Goal: Information Seeking & Learning: Learn about a topic

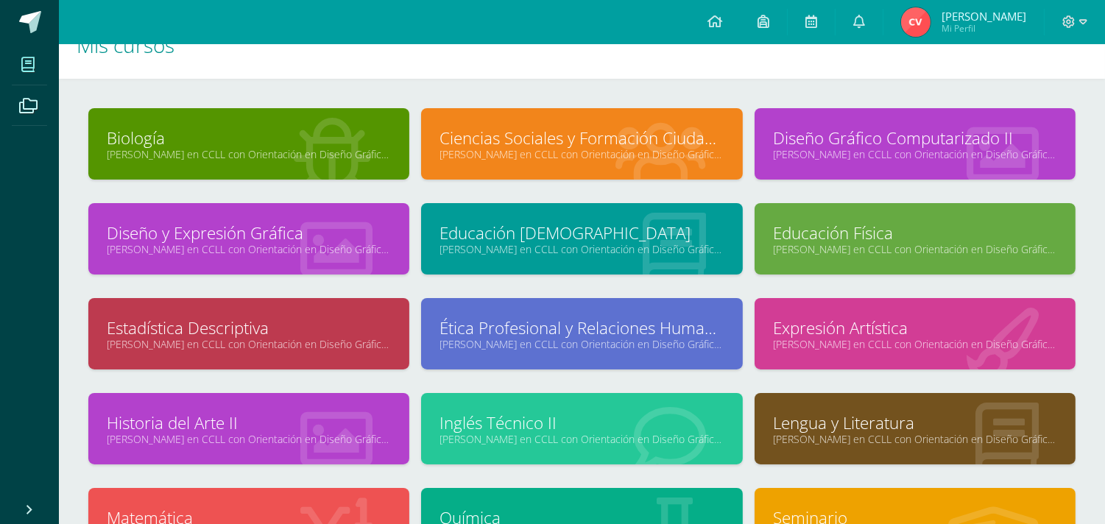
scroll to position [114, 0]
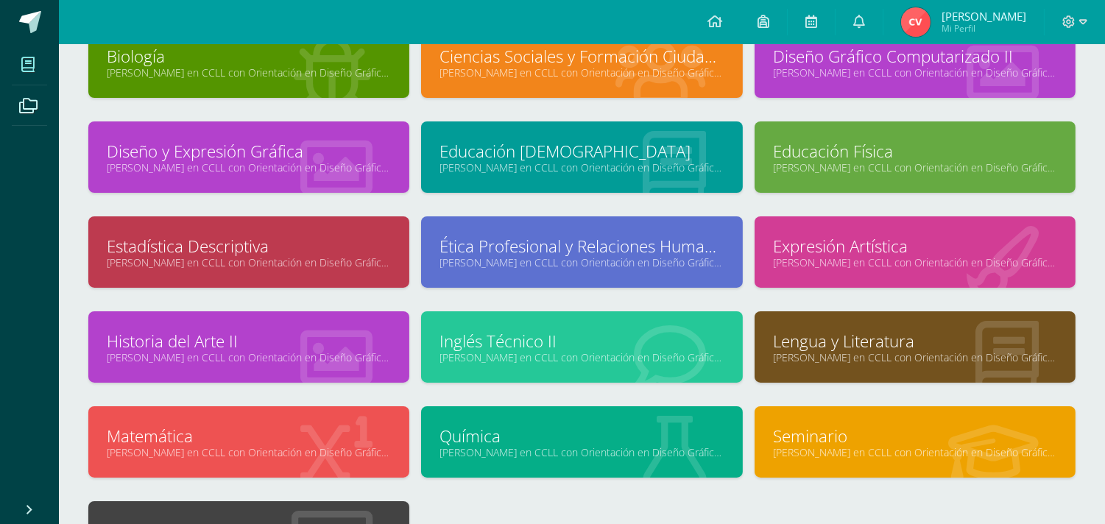
click at [491, 450] on link "[PERSON_NAME] en CCLL con Orientación en Diseño Gráfico "A"" at bounding box center [582, 452] width 284 height 14
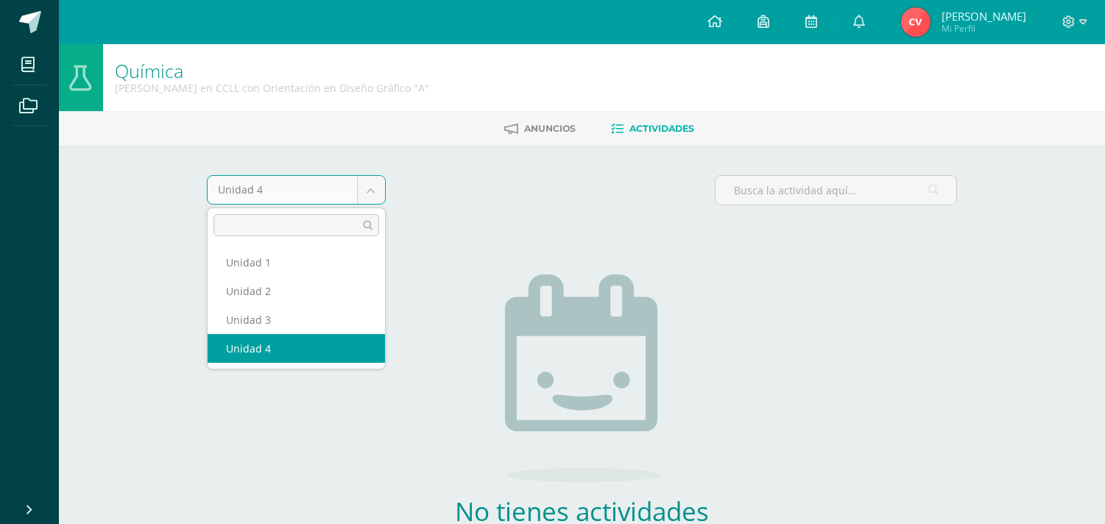
click at [365, 188] on body "Mis cursos Archivos Cerrar panel Biología Quinto Bachillerato en CCLL con Orien…" at bounding box center [552, 316] width 1105 height 633
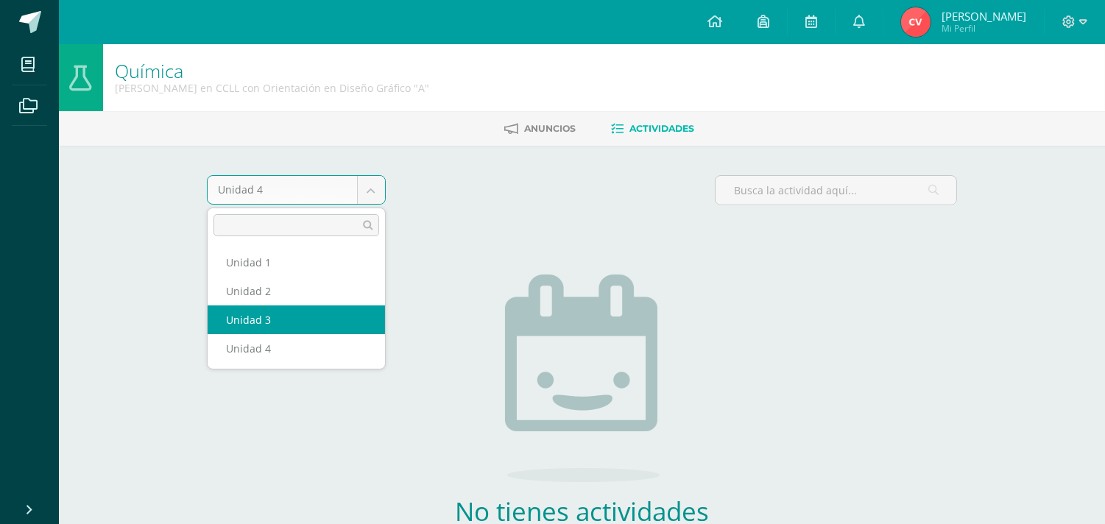
select select "Unidad 3"
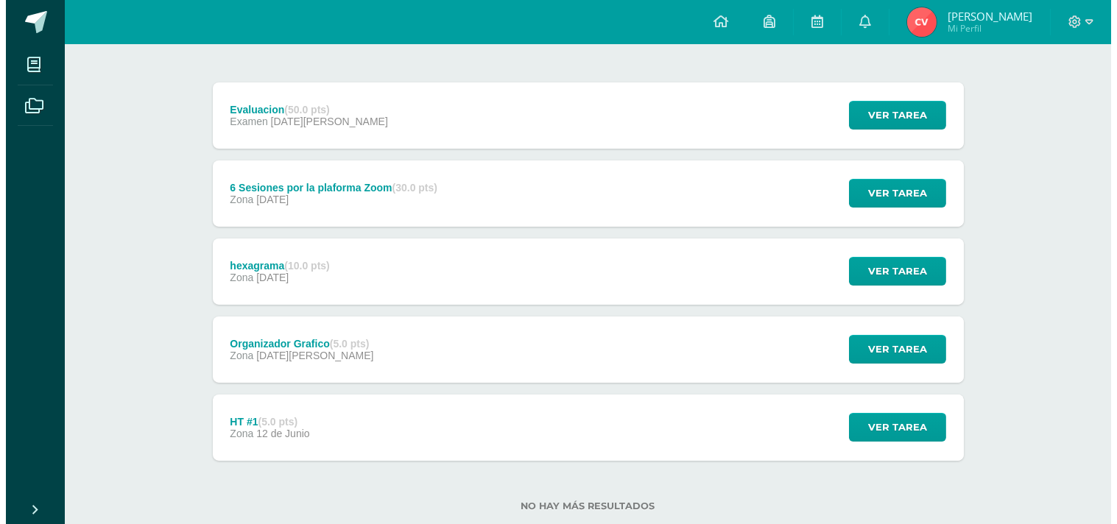
scroll to position [163, 0]
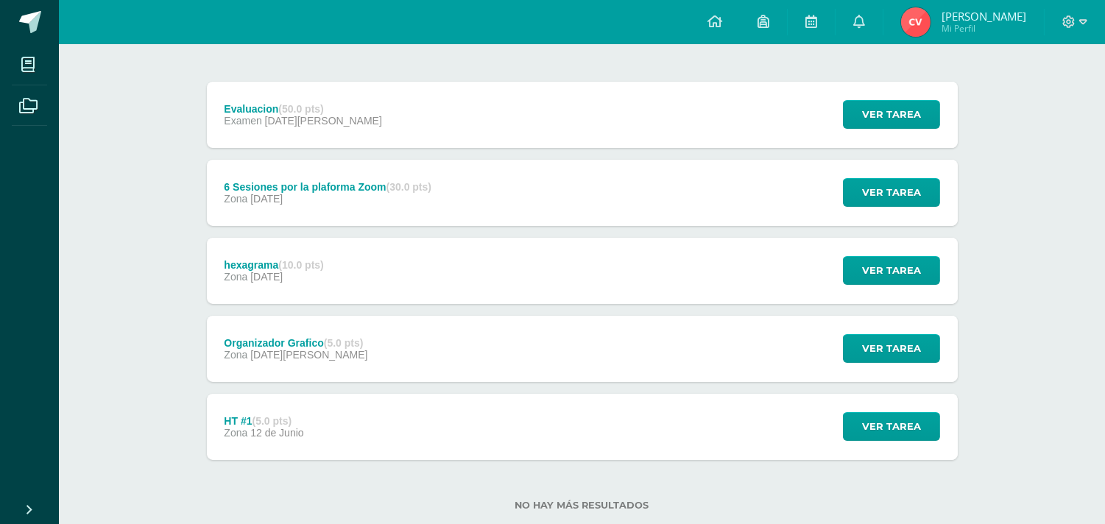
click at [981, 434] on div "Unidad 3 Unidad 1 Unidad 2 Unidad 3 Unidad 4 Evaluacion (50.0 pts) Examen [DATE…" at bounding box center [582, 270] width 810 height 576
click at [886, 424] on span "Ver tarea" at bounding box center [891, 426] width 59 height 27
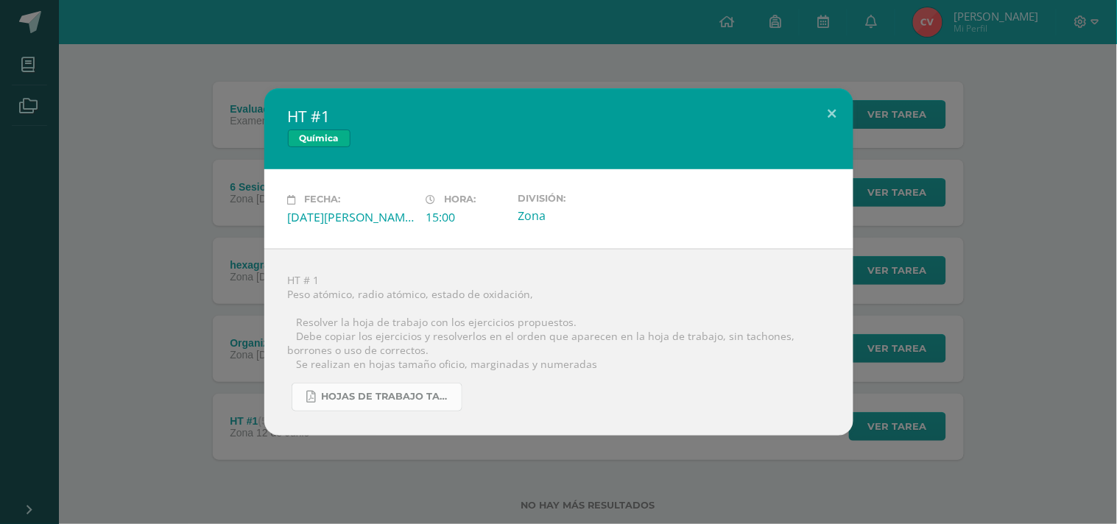
click at [458, 398] on link "hojas de trabajo tabla periodica 2025.pdf" at bounding box center [377, 397] width 171 height 29
click at [832, 112] on button at bounding box center [832, 113] width 42 height 50
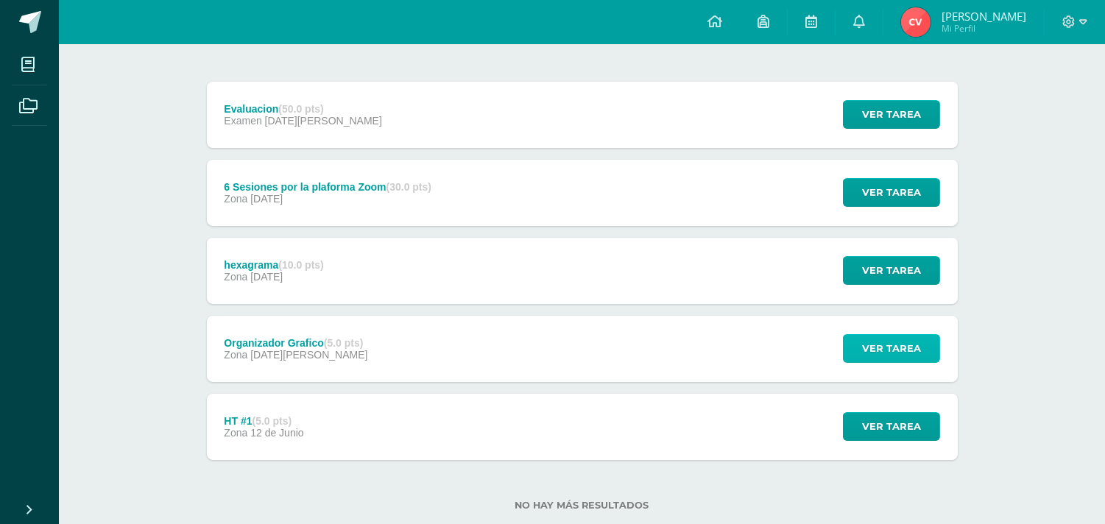
click at [887, 348] on span "Ver tarea" at bounding box center [891, 348] width 59 height 27
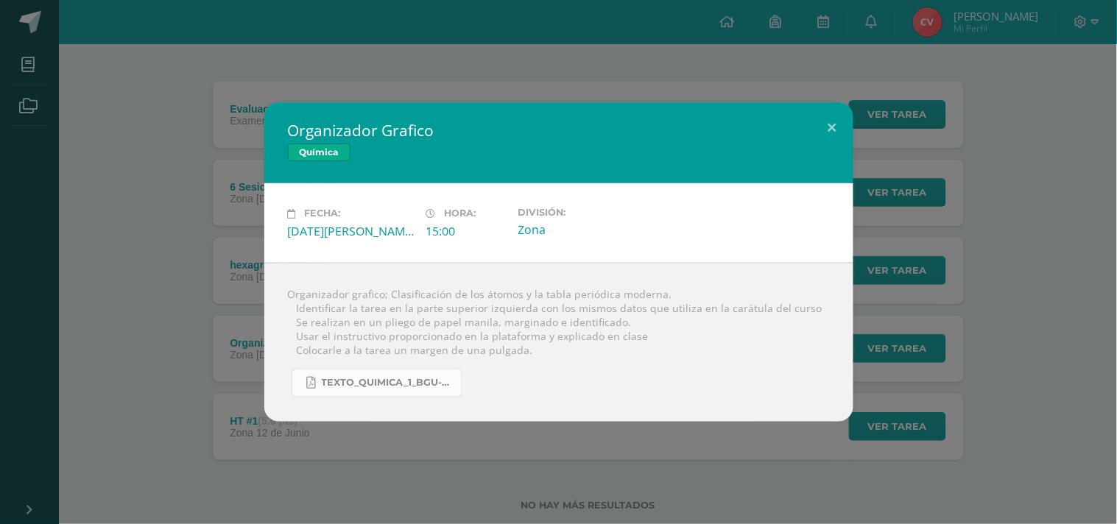
click at [445, 384] on span "Texto_quimica_1_BGU-45-96.pdf" at bounding box center [388, 383] width 133 height 12
